Goal: Information Seeking & Learning: Check status

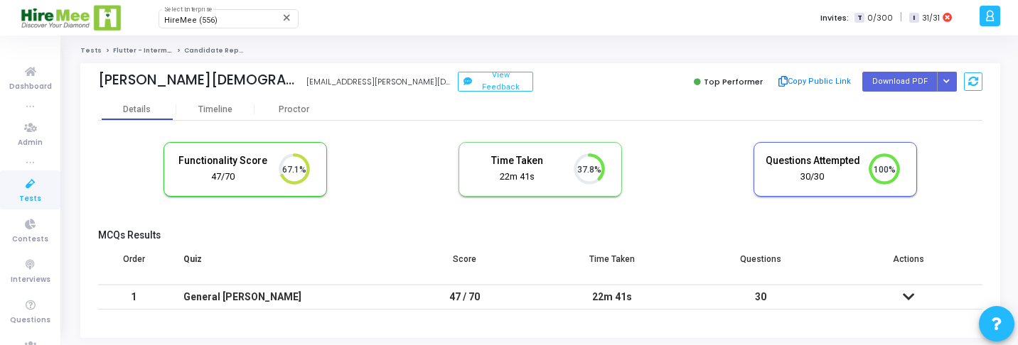
scroll to position [30, 36]
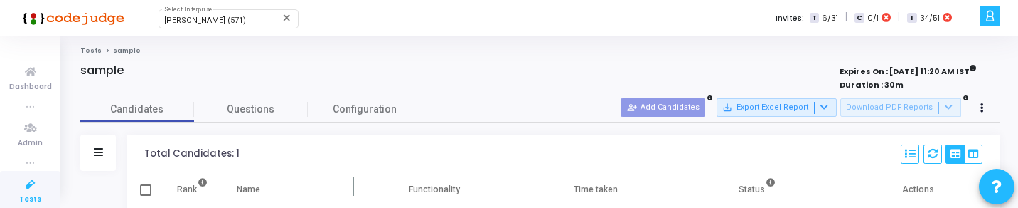
scroll to position [6, 6]
click at [932, 157] on icon at bounding box center [933, 154] width 10 height 10
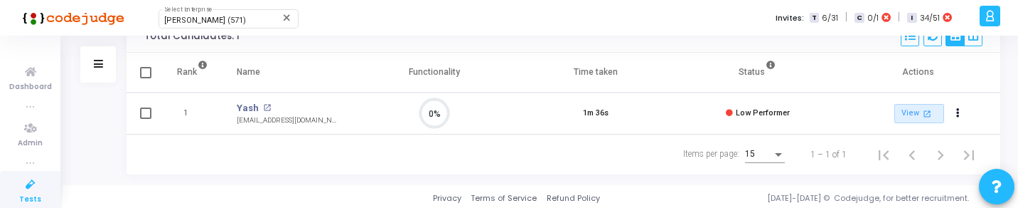
scroll to position [120, 0]
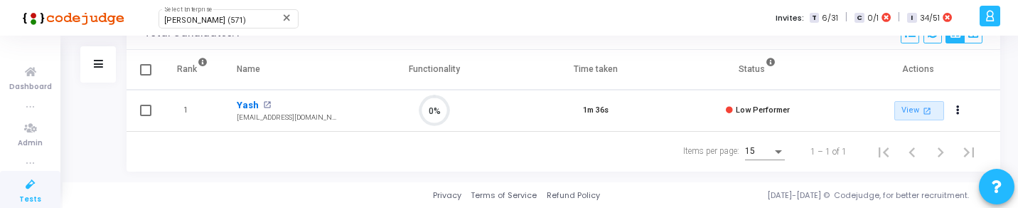
click at [252, 104] on link "Yash" at bounding box center [248, 105] width 22 height 14
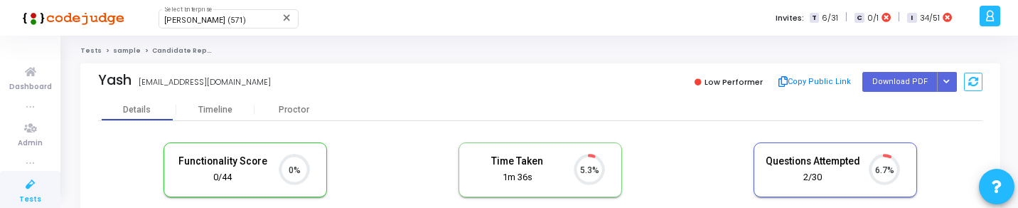
scroll to position [30, 36]
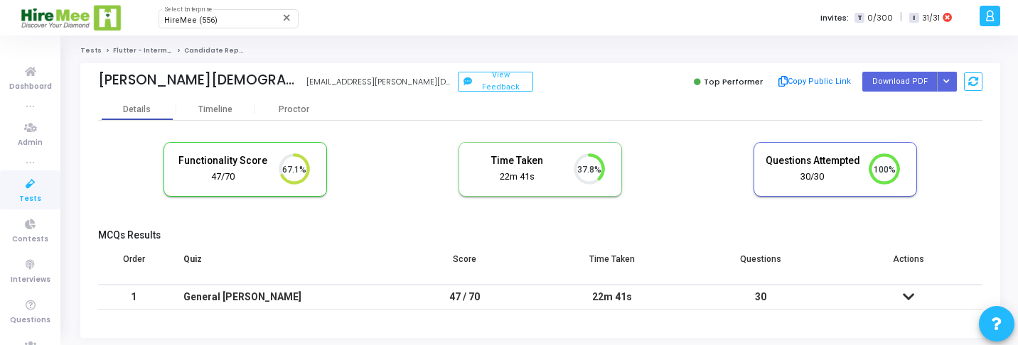
click at [200, 27] on div "HireMee (556) Select Enterprise" at bounding box center [228, 17] width 128 height 21
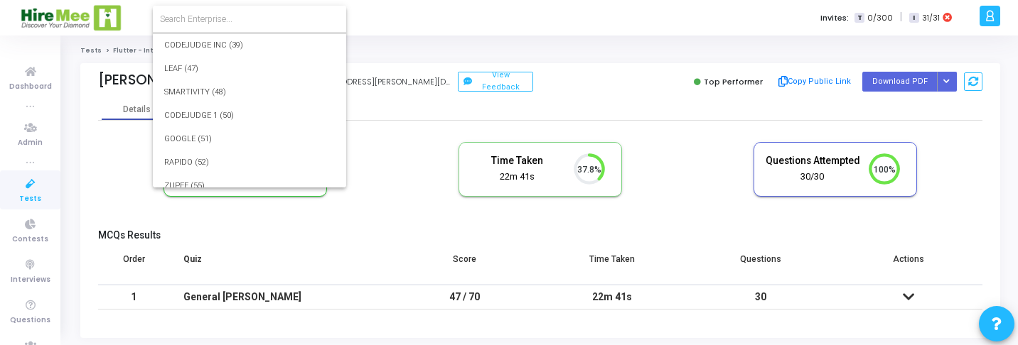
click at [233, 26] on form at bounding box center [249, 19] width 193 height 27
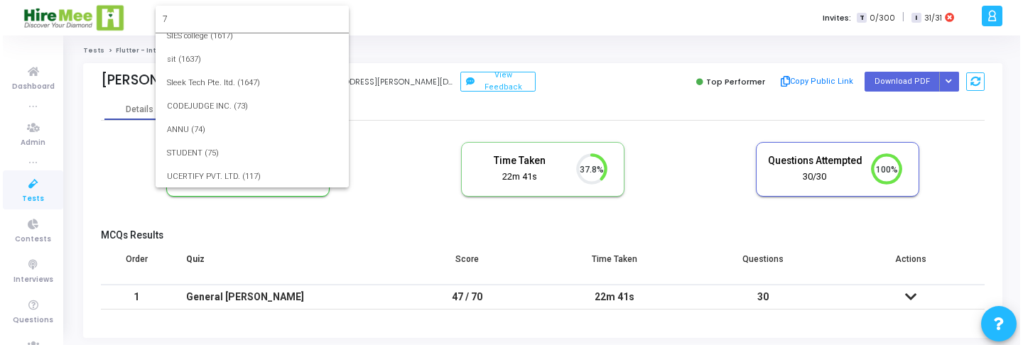
scroll to position [0, 0]
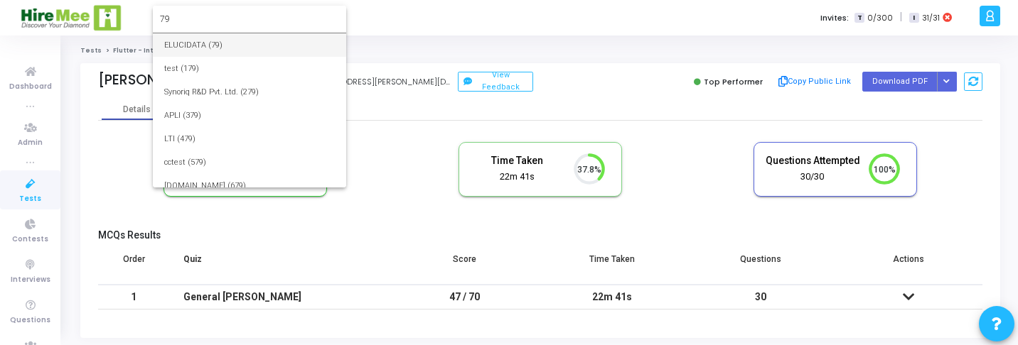
type input "79"
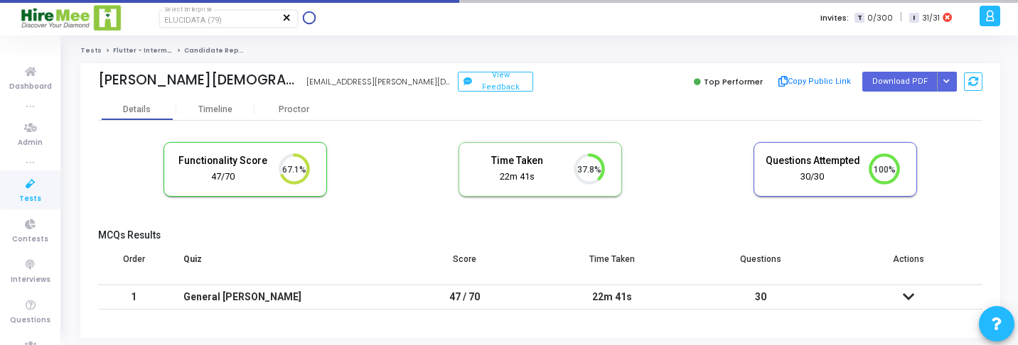
click at [292, 19] on mat-icon "close" at bounding box center [286, 17] width 11 height 11
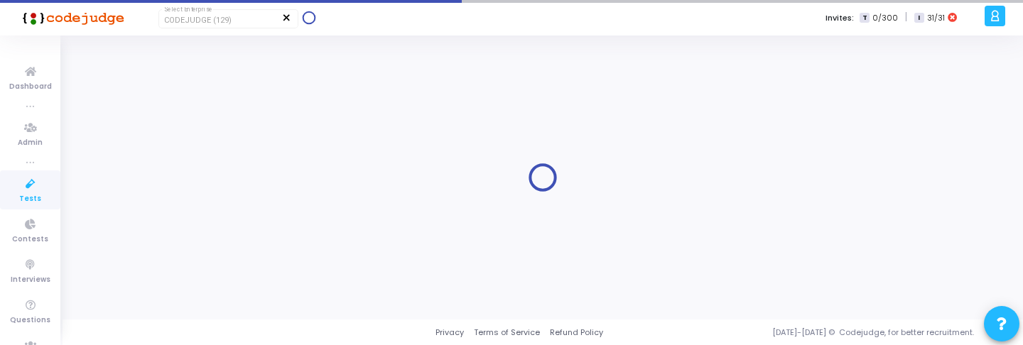
click at [286, 19] on mat-icon "close" at bounding box center [286, 17] width 11 height 11
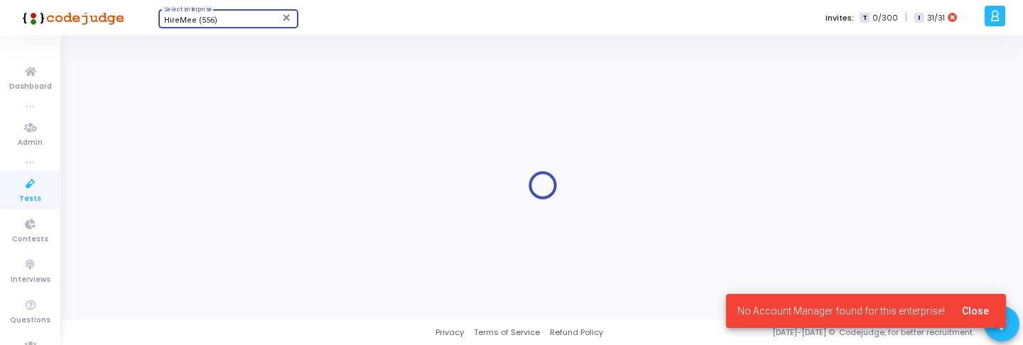
click at [245, 21] on div "HireMee (556)" at bounding box center [221, 20] width 115 height 9
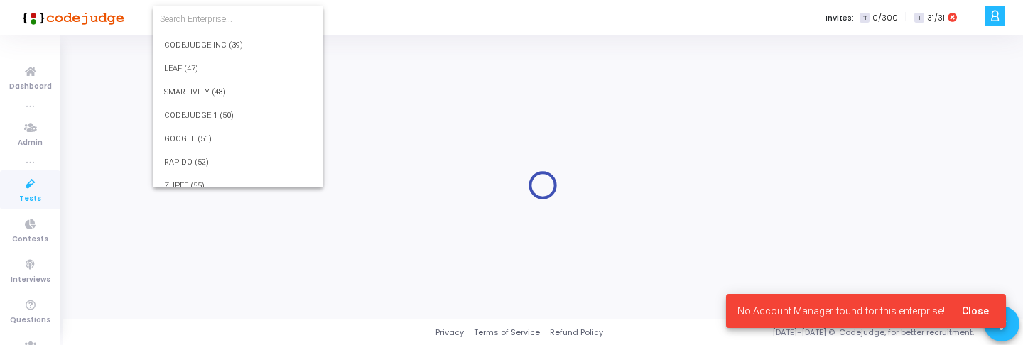
scroll to position [11442, 0]
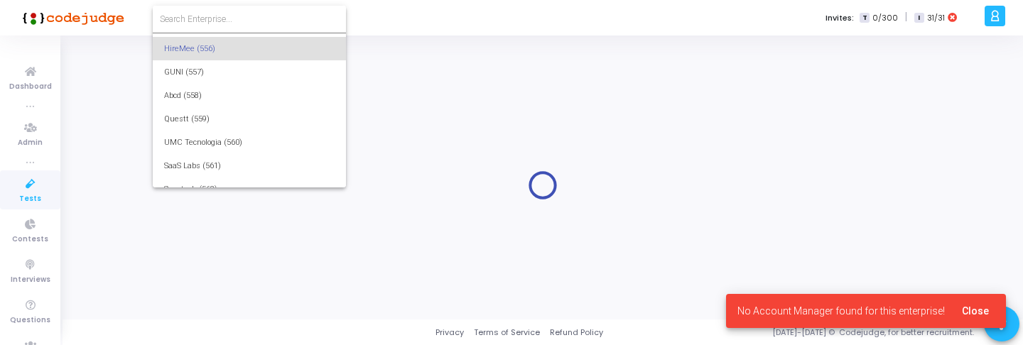
click at [244, 21] on input at bounding box center [249, 19] width 179 height 13
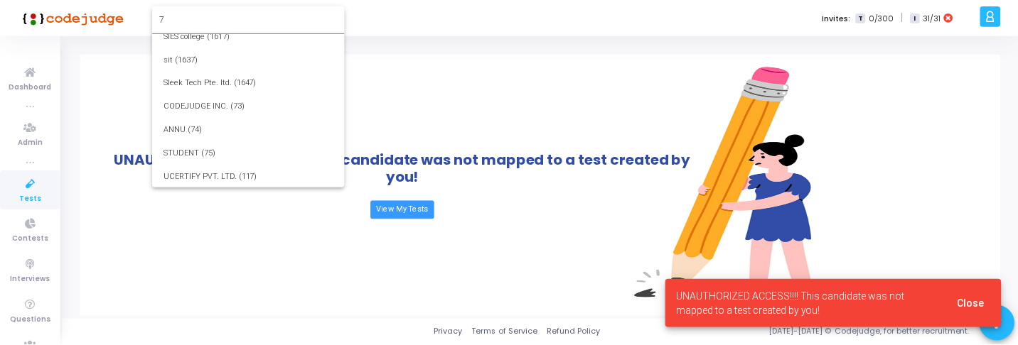
scroll to position [0, 0]
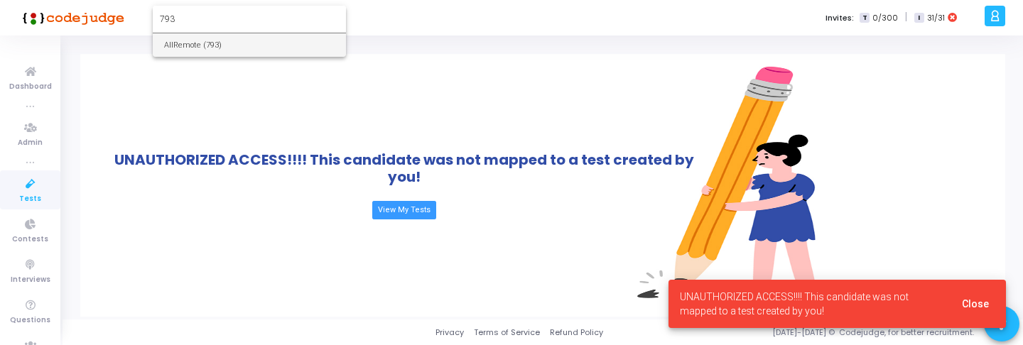
type input "793"
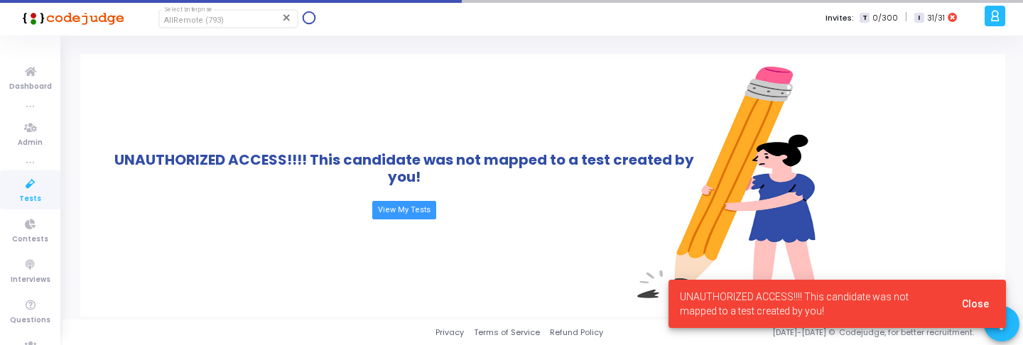
click at [31, 186] on icon at bounding box center [31, 185] width 30 height 18
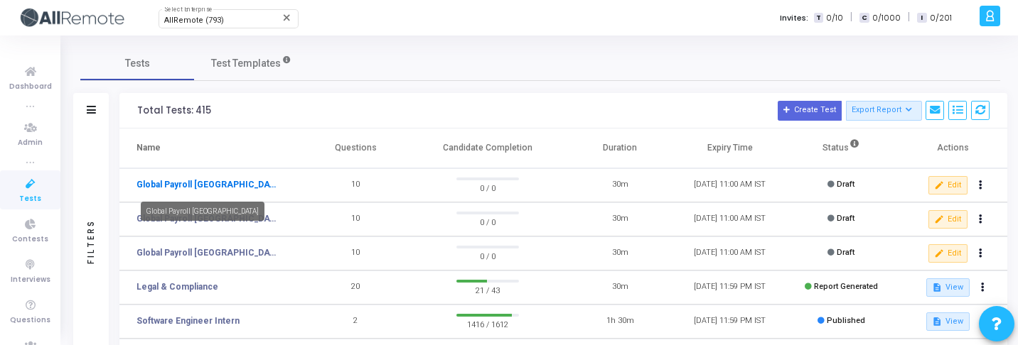
click at [208, 188] on link "Global Payroll Argentina" at bounding box center [207, 184] width 142 height 13
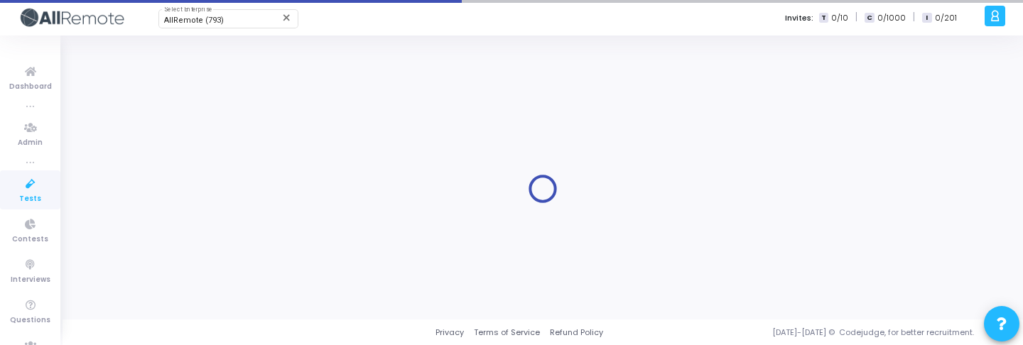
type input "Global Payroll Argentina"
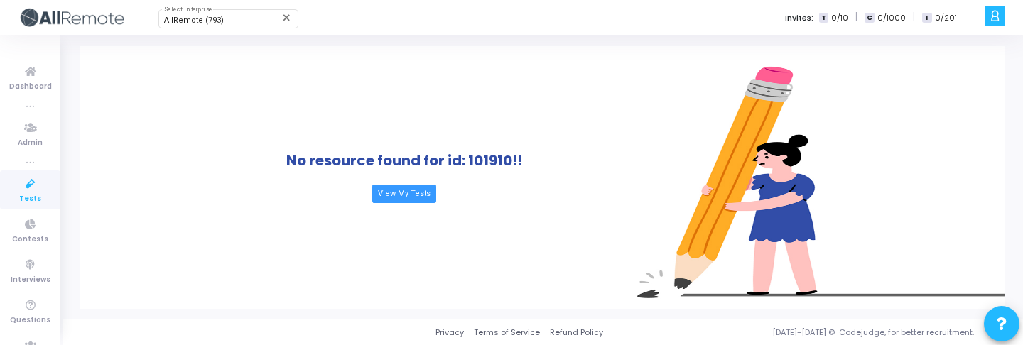
click at [32, 183] on icon at bounding box center [31, 185] width 30 height 18
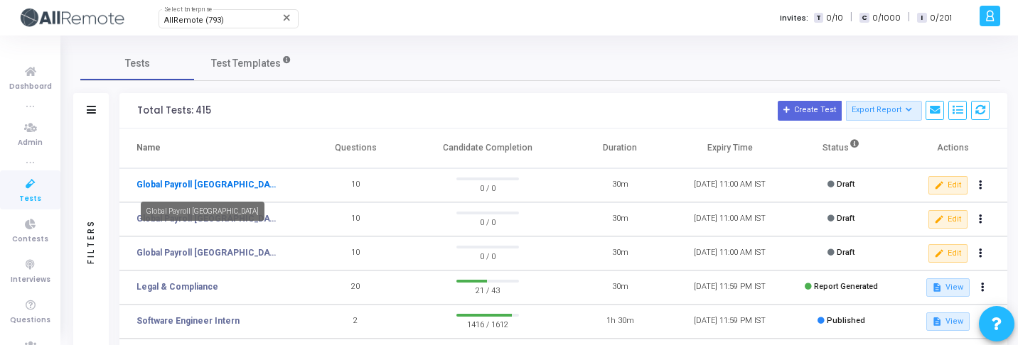
click at [227, 188] on link "Global Payroll Argentina" at bounding box center [207, 184] width 142 height 13
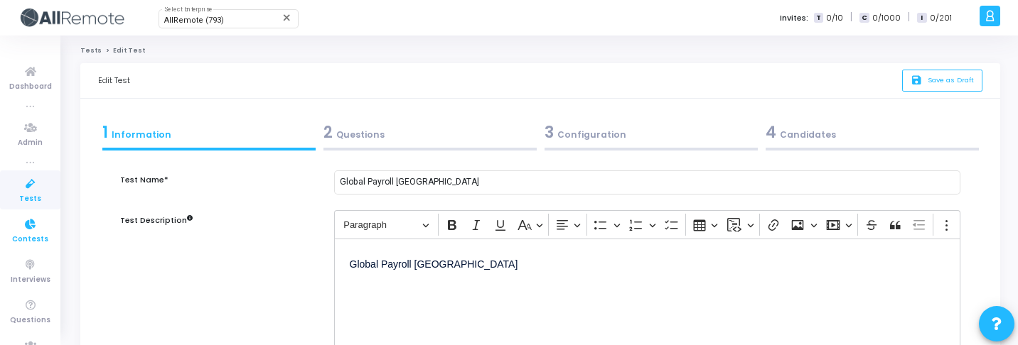
click at [23, 235] on span "Contests" at bounding box center [30, 240] width 36 height 12
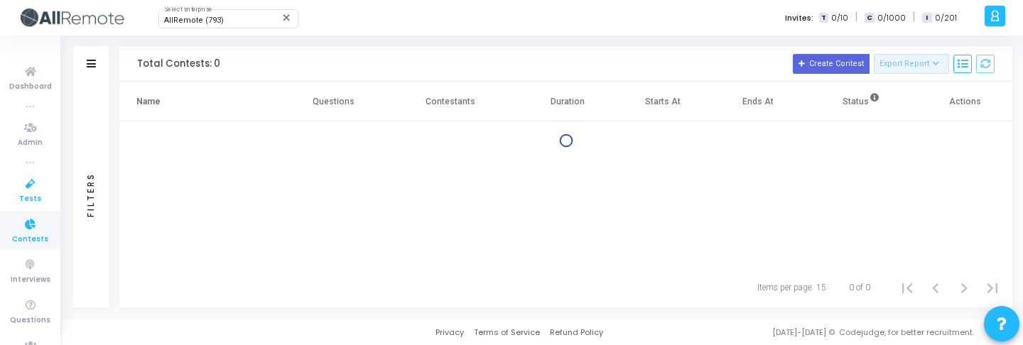
click at [20, 188] on icon at bounding box center [31, 185] width 30 height 18
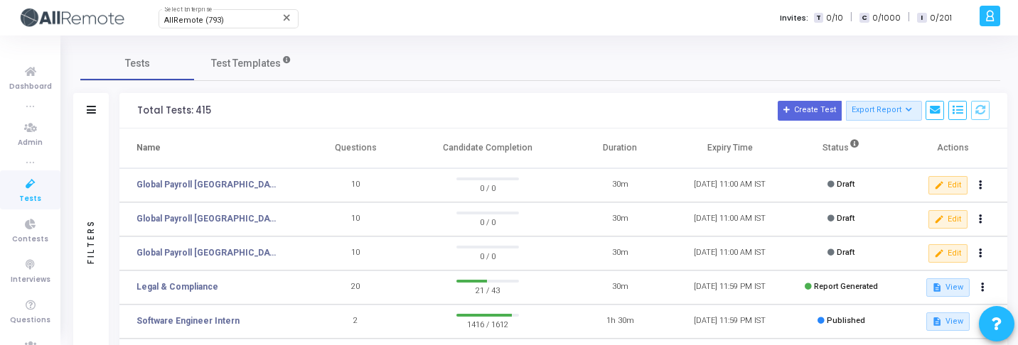
click at [198, 243] on td "Global Payroll India" at bounding box center [209, 254] width 181 height 34
click at [187, 283] on div "Global Payroll India" at bounding box center [201, 279] width 124 height 19
click at [186, 284] on link "Legal & Compliance" at bounding box center [177, 287] width 82 height 13
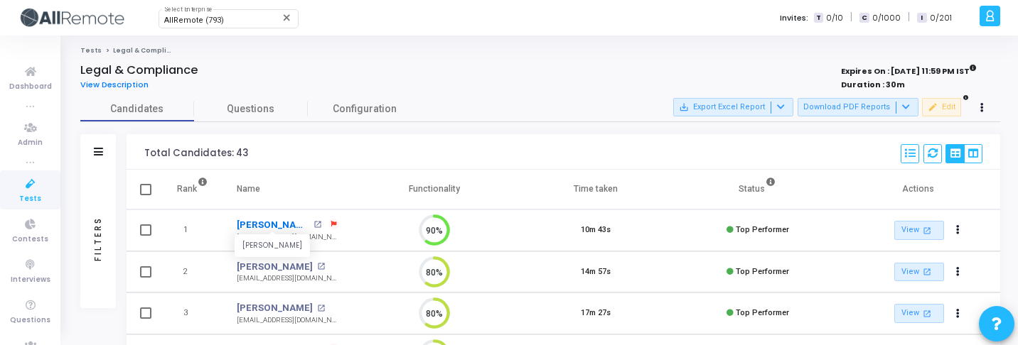
click at [278, 228] on link "Amanpreet Singh" at bounding box center [273, 225] width 73 height 14
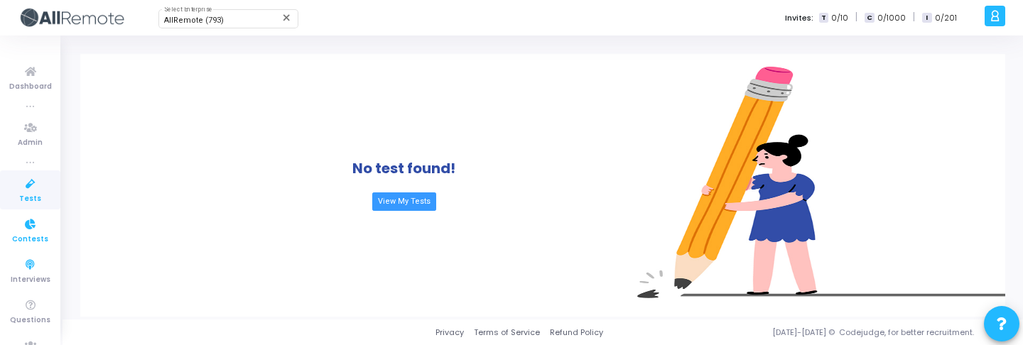
click at [41, 223] on icon at bounding box center [31, 225] width 30 height 18
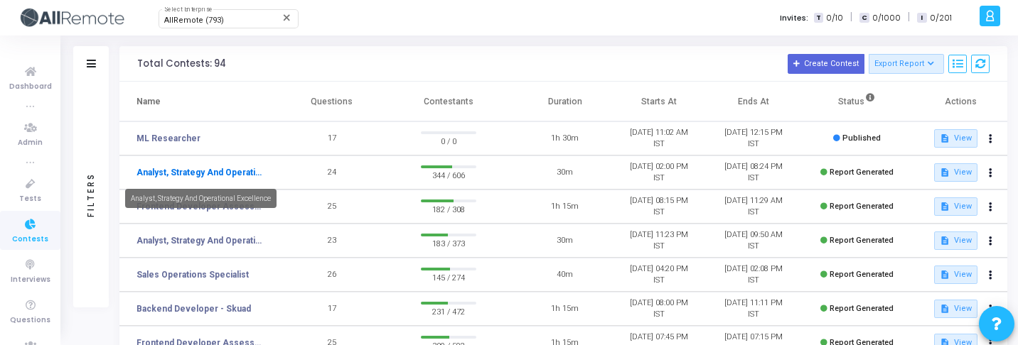
click at [200, 175] on link "Analyst, Strategy And Operational Excellence" at bounding box center [199, 172] width 127 height 13
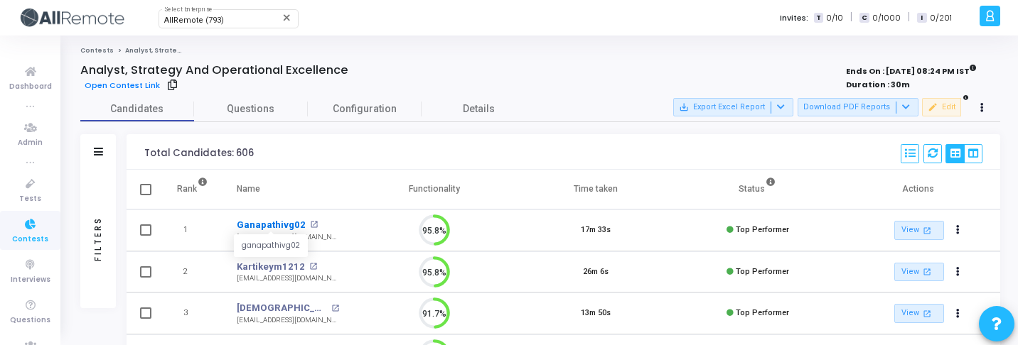
click at [241, 224] on link "Ganapathivg02" at bounding box center [271, 225] width 69 height 14
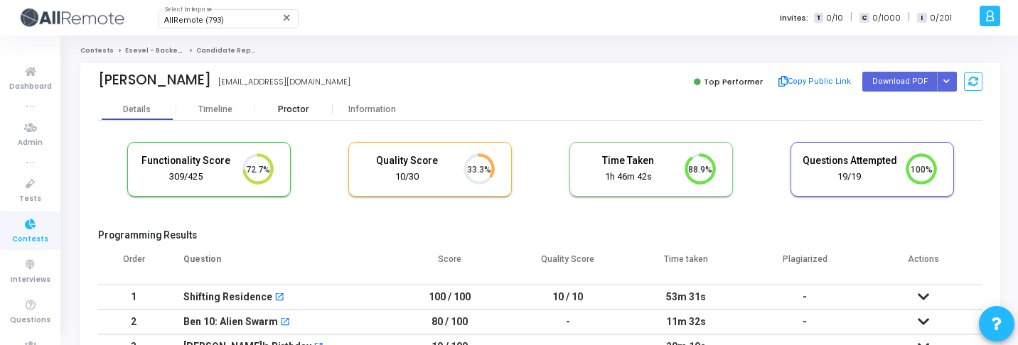
click at [302, 108] on div "Proctor" at bounding box center [293, 109] width 78 height 11
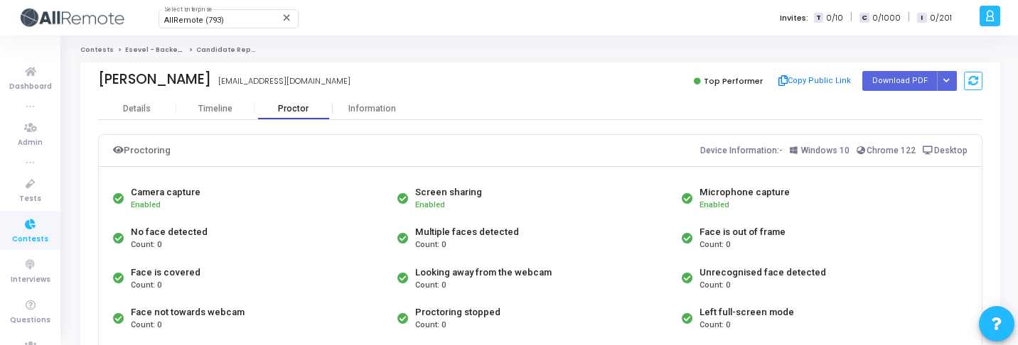
scroll to position [168, 0]
